Goal: Use online tool/utility: Utilize a website feature to perform a specific function

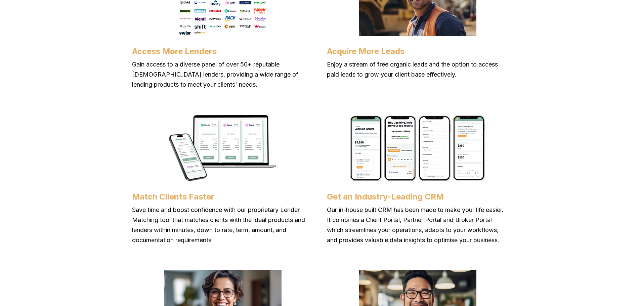
scroll to position [773, 0]
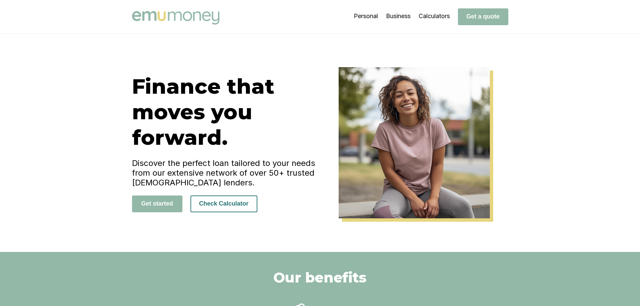
click at [237, 204] on button "Check Calculator" at bounding box center [224, 204] width 67 height 17
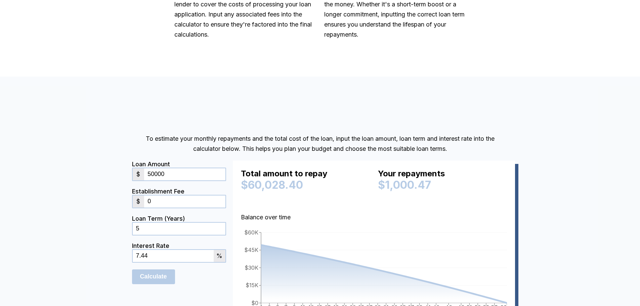
scroll to position [522, 0]
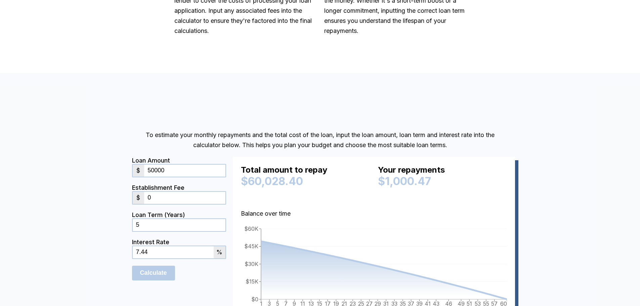
click at [176, 171] on input "50000" at bounding box center [184, 171] width 81 height 12
type input "5"
type input "3650"
click at [107, 100] on div "To estimate your monthly repayments and the total cost of the loan, input the l…" at bounding box center [320, 230] width 640 height 315
click at [173, 198] on input "0" at bounding box center [184, 198] width 81 height 12
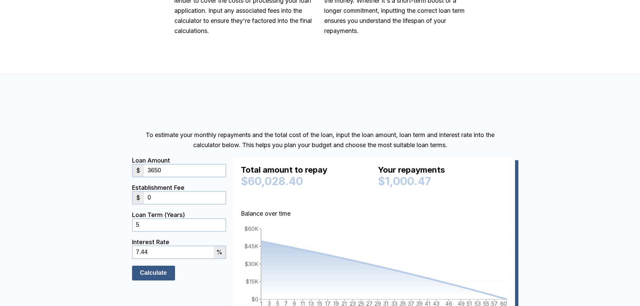
click at [162, 273] on input "Calculate" at bounding box center [153, 273] width 43 height 15
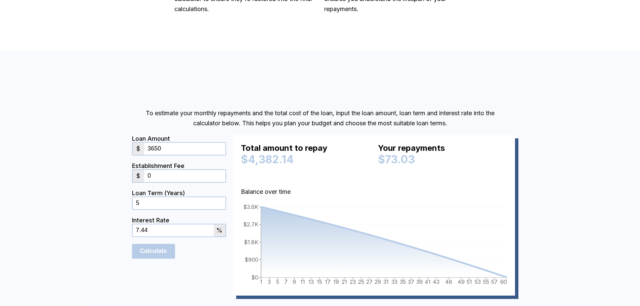
scroll to position [556, 0]
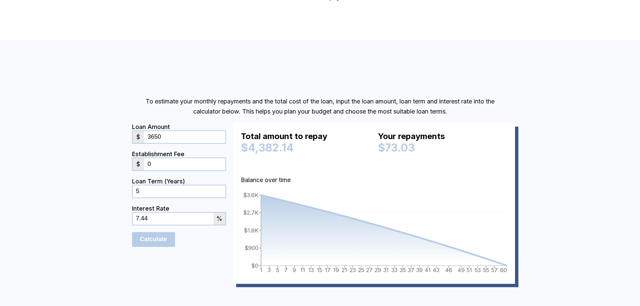
click at [154, 193] on input "5" at bounding box center [179, 192] width 93 height 12
click at [164, 162] on input "0" at bounding box center [184, 164] width 81 height 12
click at [115, 165] on div "To estimate your monthly repayments and the total cost of the loan, input the l…" at bounding box center [320, 196] width 640 height 315
click at [148, 243] on input "Calculate" at bounding box center [153, 239] width 43 height 15
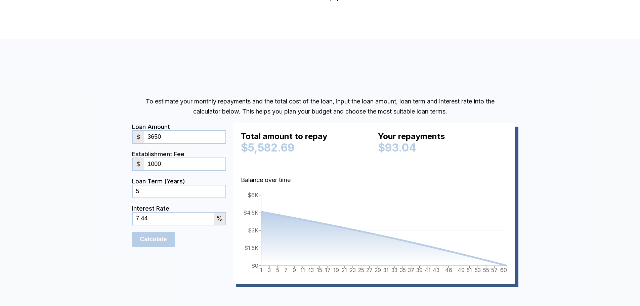
click at [173, 166] on input "1000" at bounding box center [184, 164] width 81 height 12
type input "1"
click at [171, 243] on input "Calculate" at bounding box center [153, 239] width 43 height 15
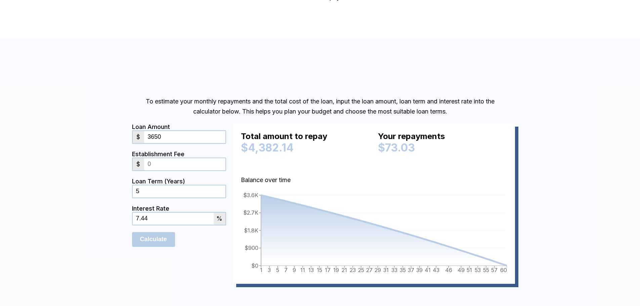
click at [156, 192] on input "5" at bounding box center [179, 192] width 93 height 12
type input "4"
click at [162, 239] on input "Calculate" at bounding box center [153, 239] width 43 height 15
click at [150, 194] on input "4" at bounding box center [179, 192] width 93 height 12
type input "3"
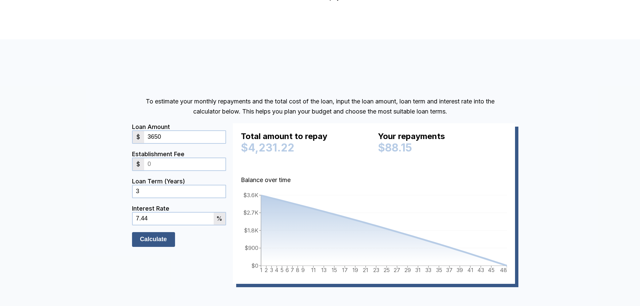
click at [149, 235] on input "Calculate" at bounding box center [153, 239] width 43 height 15
